Goal: Transaction & Acquisition: Purchase product/service

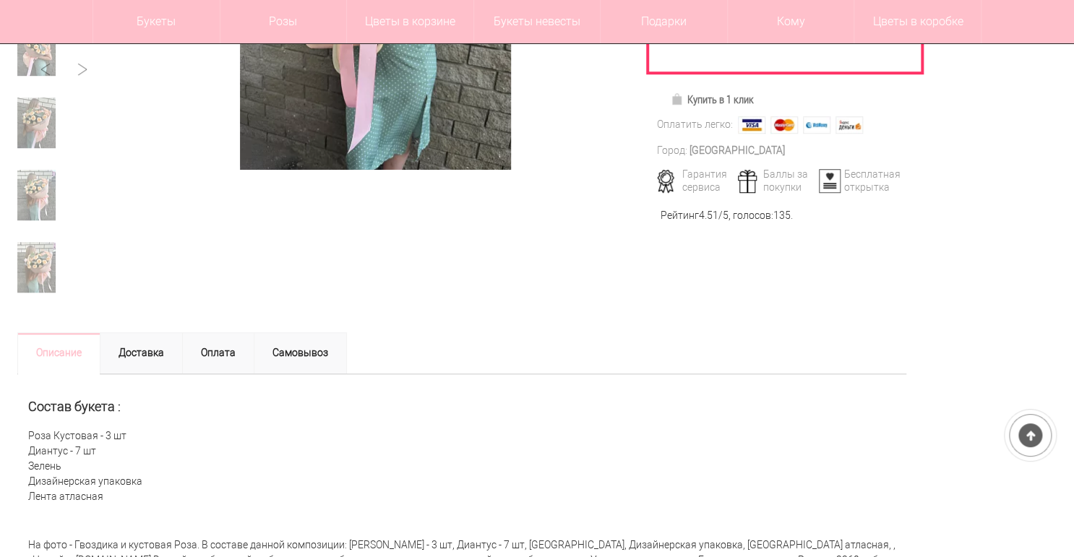
scroll to position [58, 0]
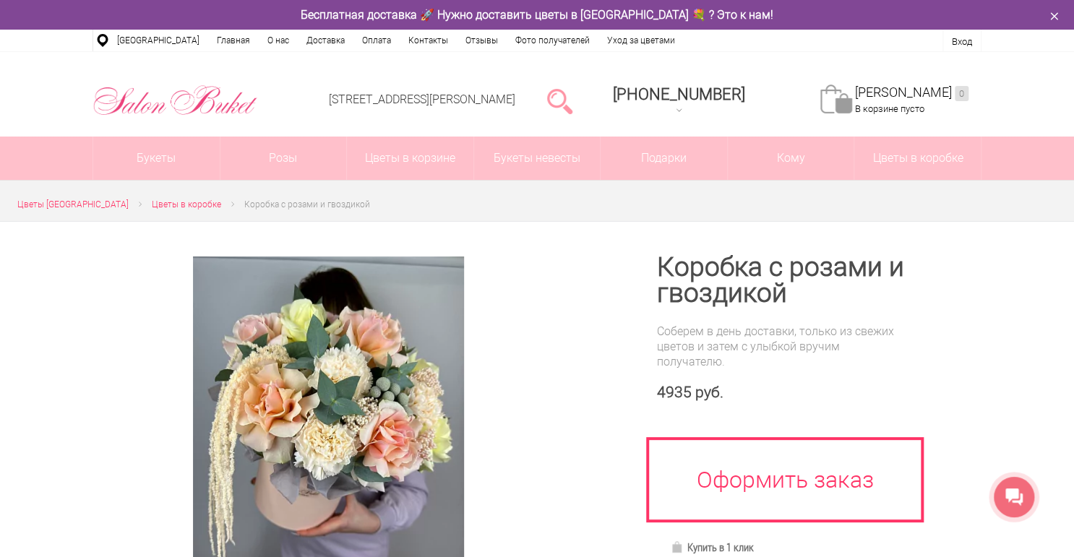
click at [1054, 19] on icon "button" at bounding box center [1054, 16] width 17 height 17
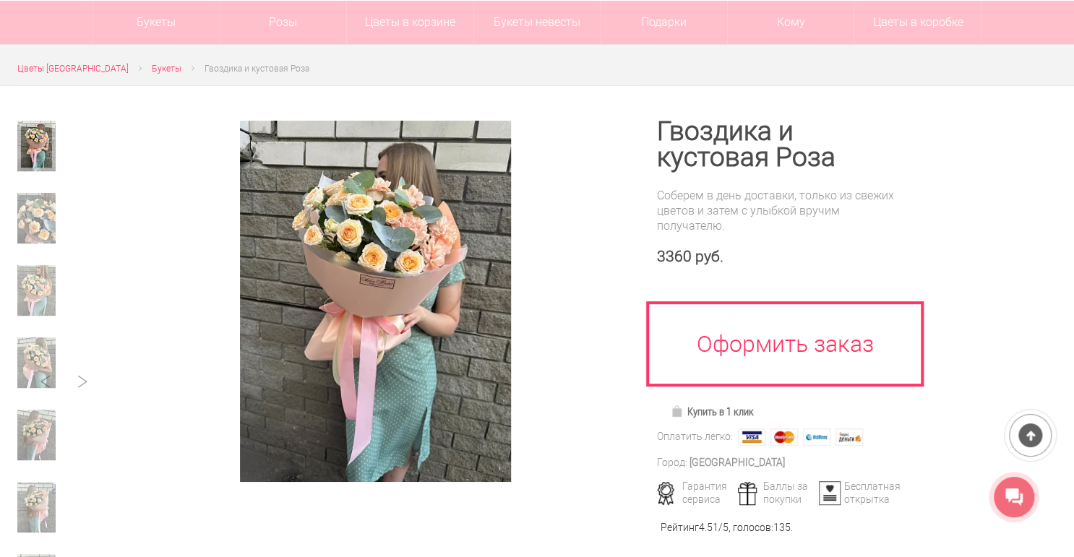
scroll to position [116, 0]
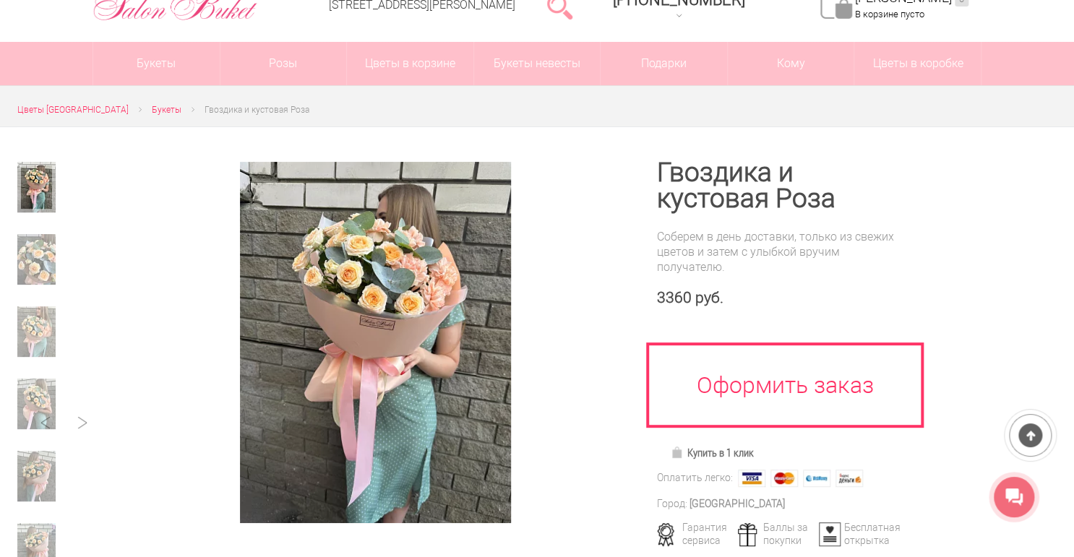
scroll to position [116, 0]
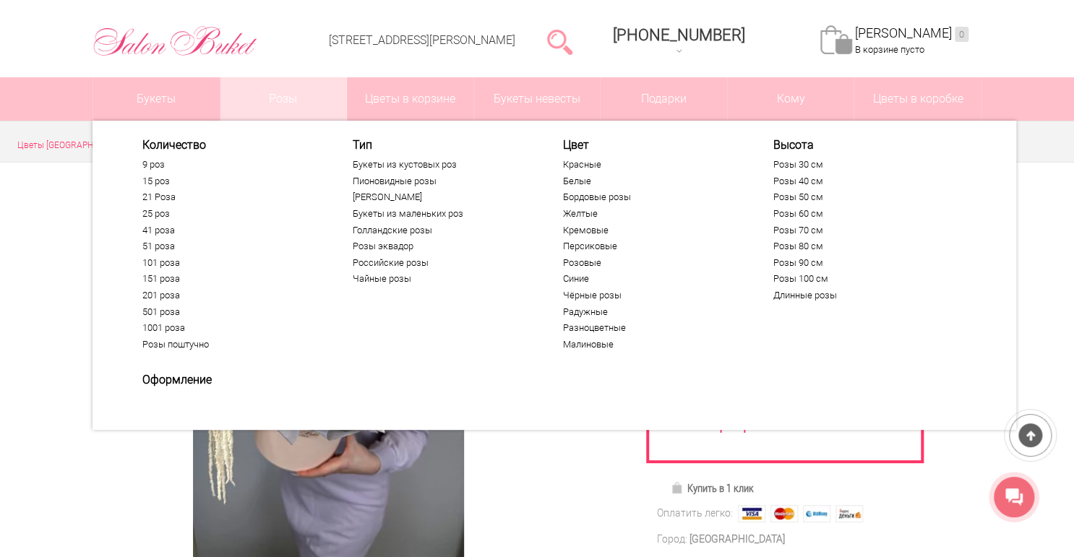
scroll to position [116, 0]
